Goal: Task Accomplishment & Management: Use online tool/utility

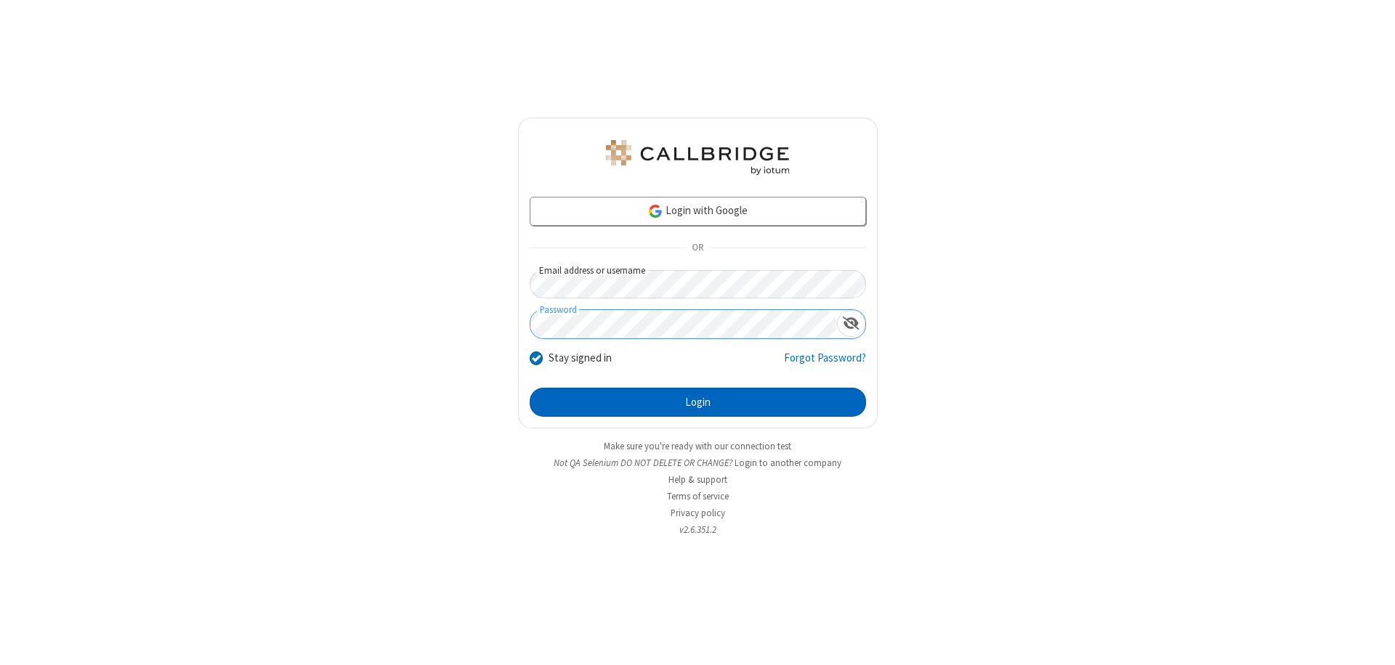
click at [697, 402] on button "Login" at bounding box center [698, 402] width 336 height 29
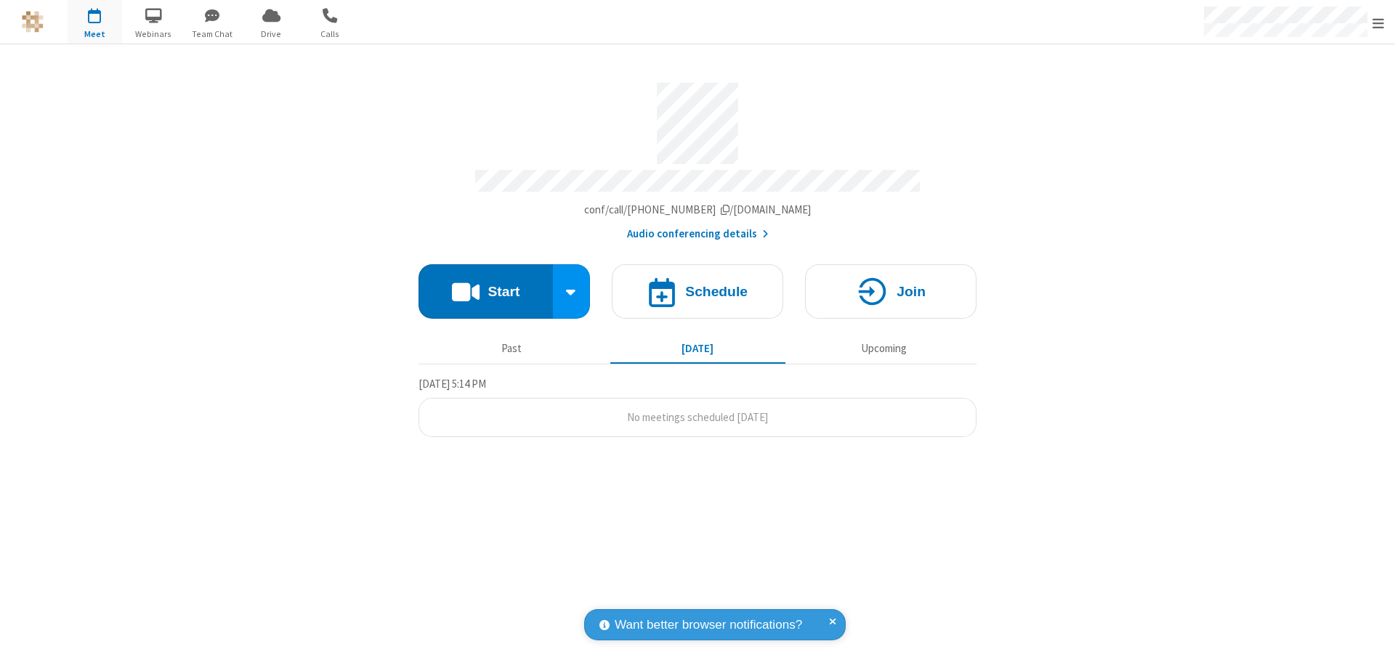
click at [485, 285] on button "Start" at bounding box center [485, 291] width 134 height 54
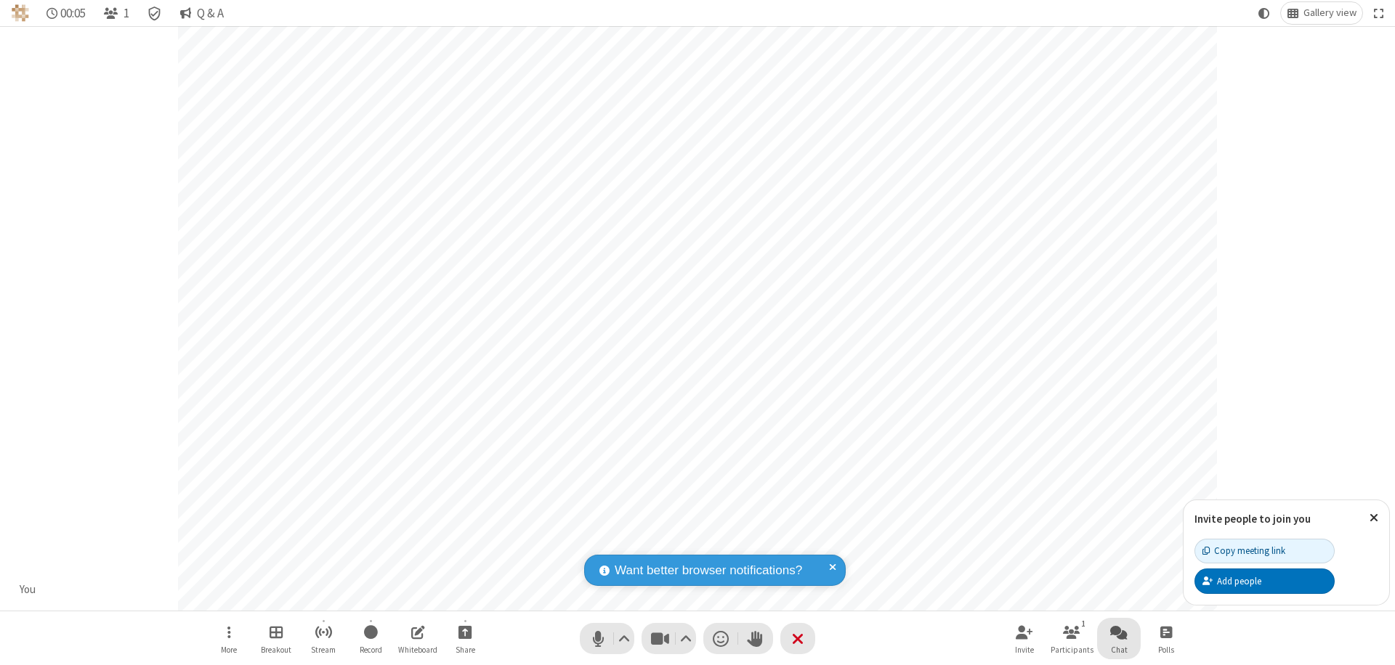
click at [1119, 632] on span "Open chat" at bounding box center [1118, 632] width 17 height 18
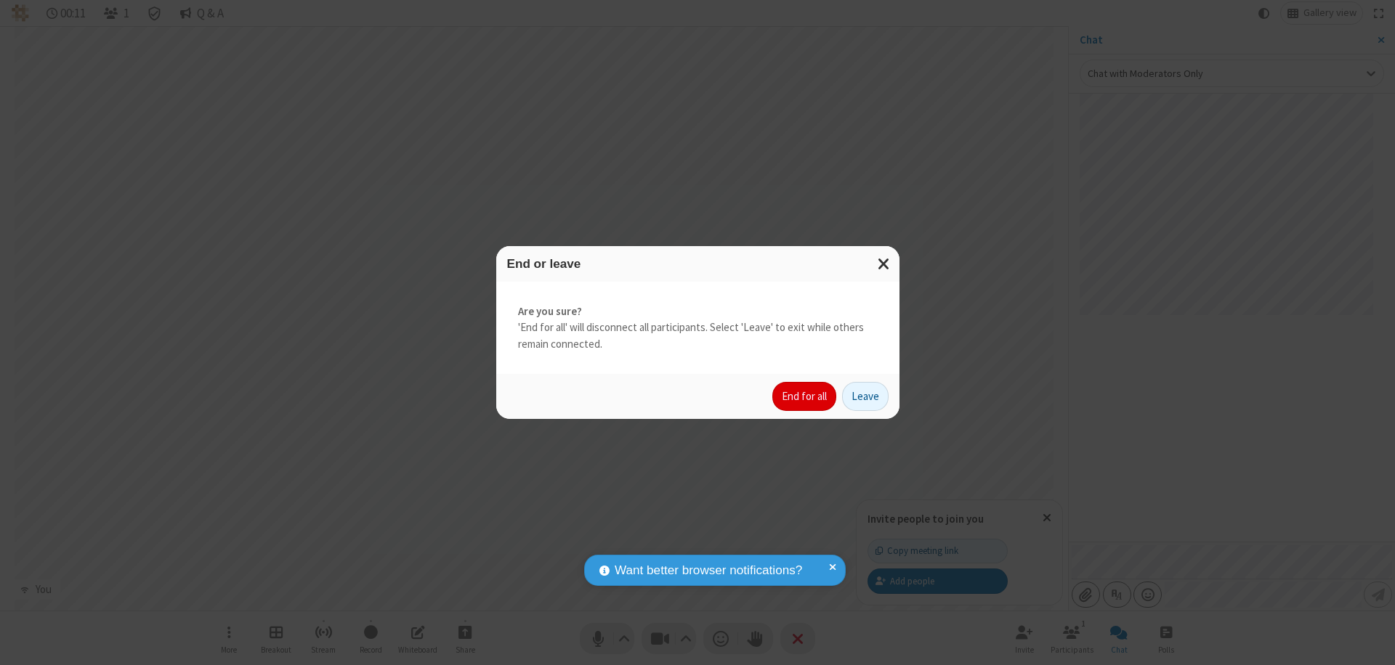
click at [805, 397] on button "End for all" at bounding box center [804, 396] width 64 height 29
